Goal: Information Seeking & Learning: Find specific fact

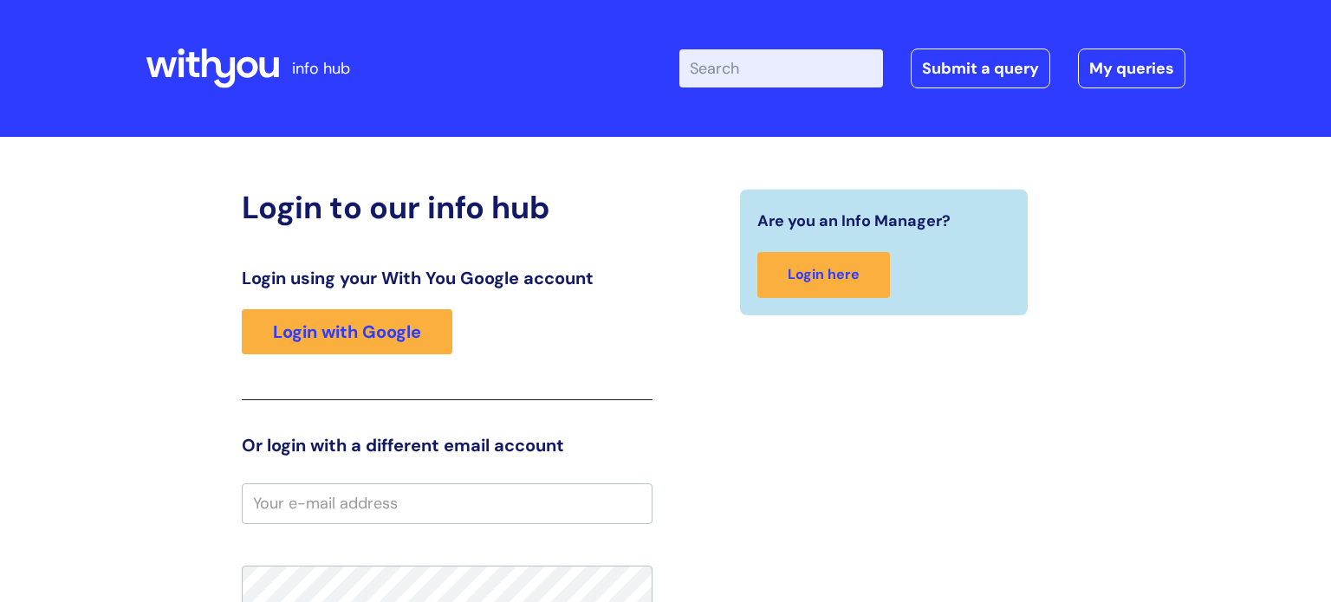
click at [716, 67] on input "Enter your search term here..." at bounding box center [781, 68] width 204 height 38
type input "pay scales"
click button "Search" at bounding box center [0, 0] width 0 height 0
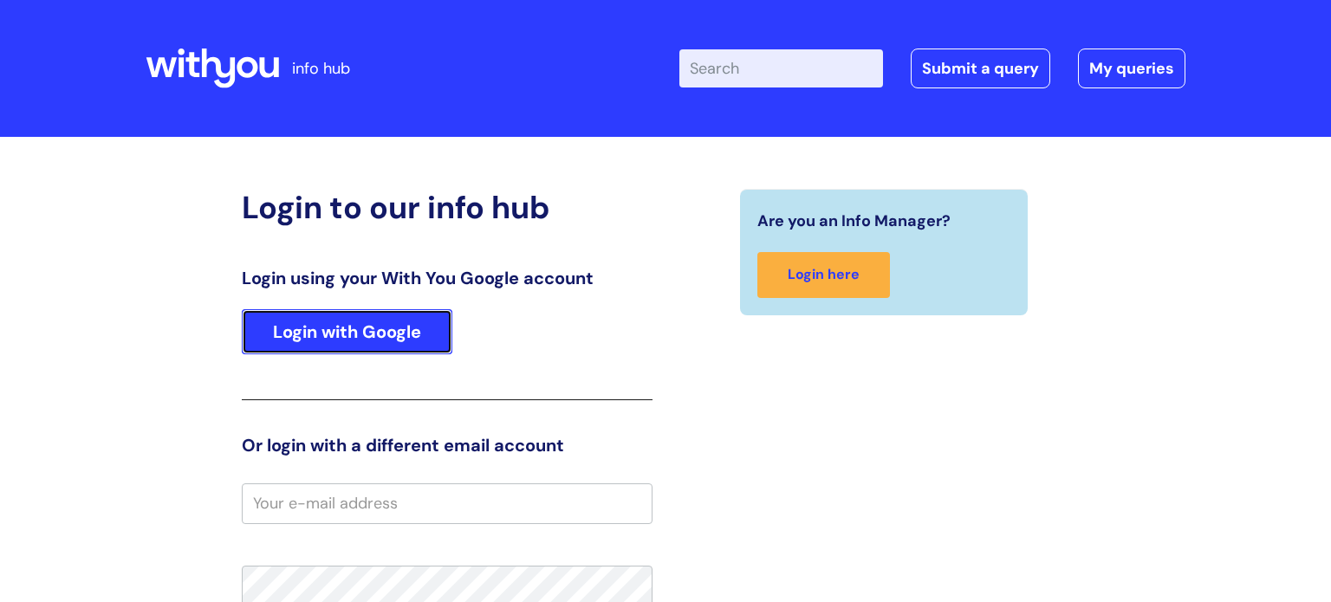
click at [400, 347] on link "Login with Google" at bounding box center [347, 331] width 211 height 45
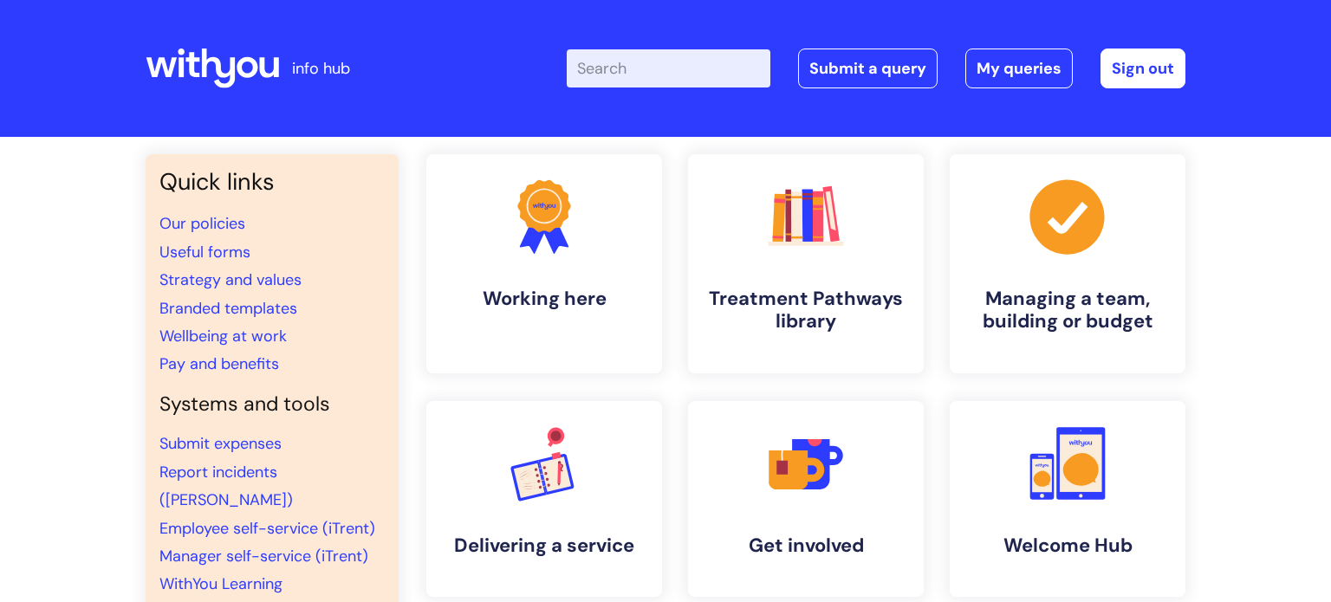
click at [669, 61] on input "Enter your search term here..." at bounding box center [669, 68] width 204 height 38
type input "pay scales"
click button "Search" at bounding box center [0, 0] width 0 height 0
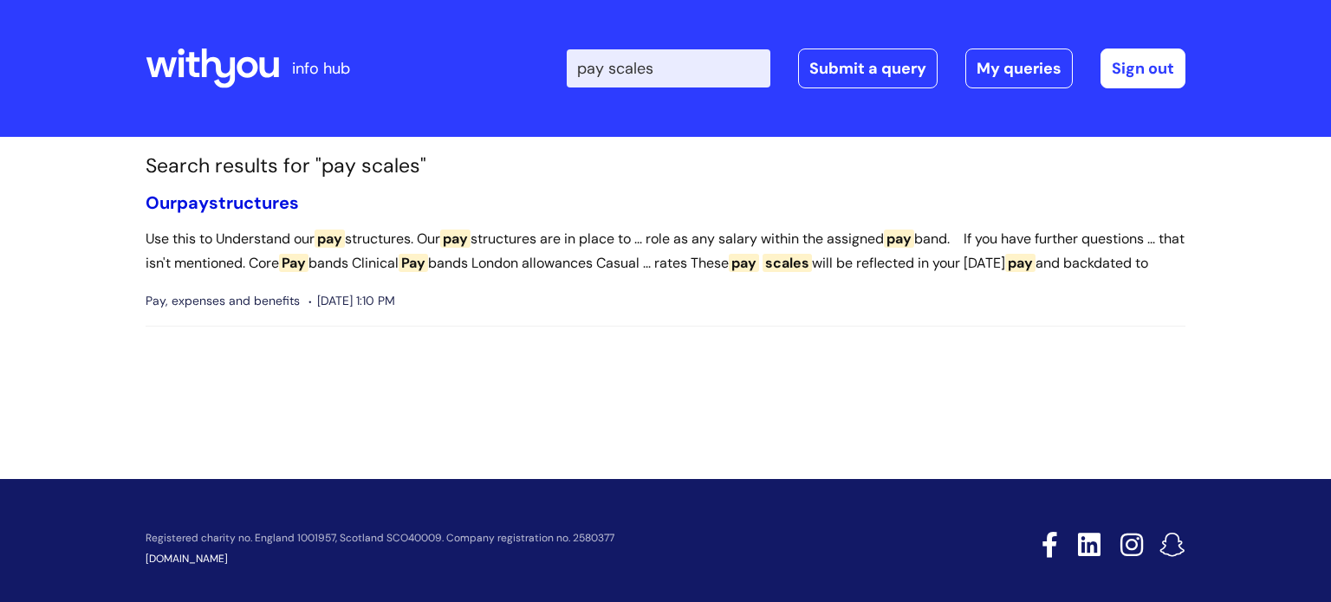
click at [254, 202] on link "Our pay structures" at bounding box center [222, 202] width 153 height 23
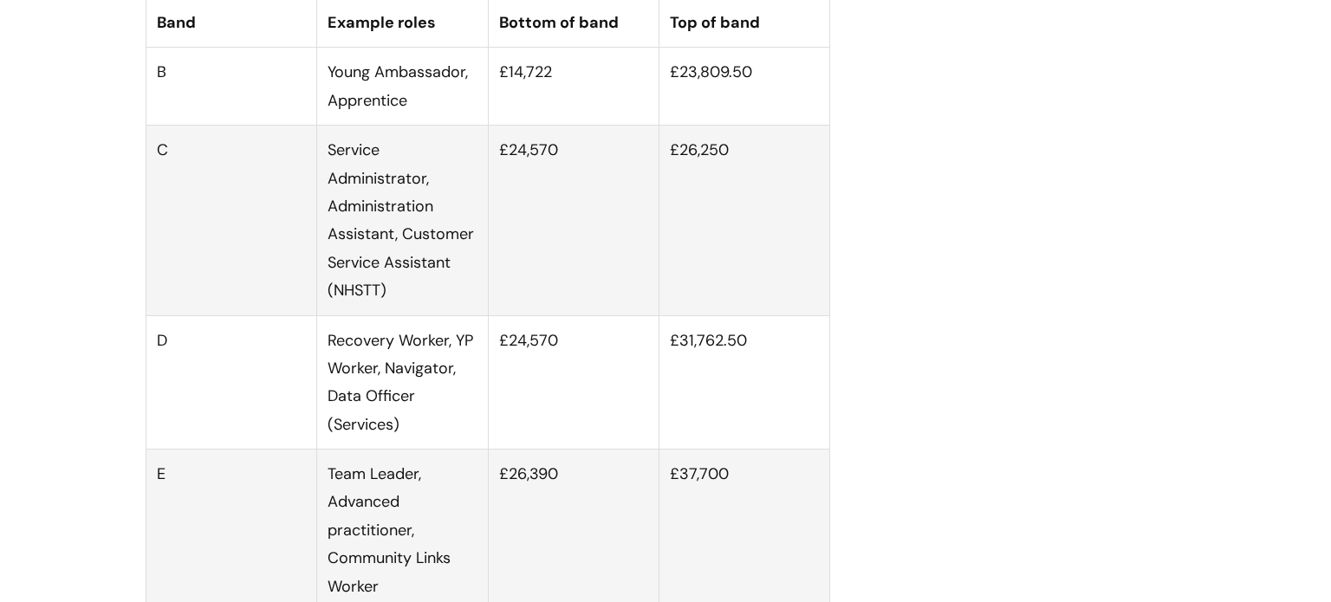
scroll to position [1139, 0]
